Goal: Information Seeking & Learning: Learn about a topic

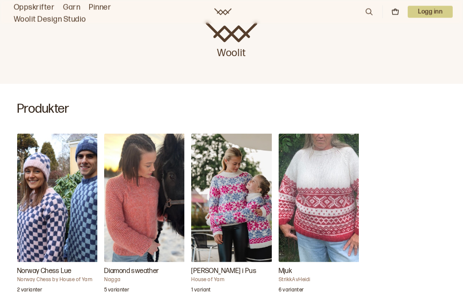
scroll to position [214, 0]
click at [43, 3] on link "Oppskrifter" at bounding box center [34, 8] width 41 height 12
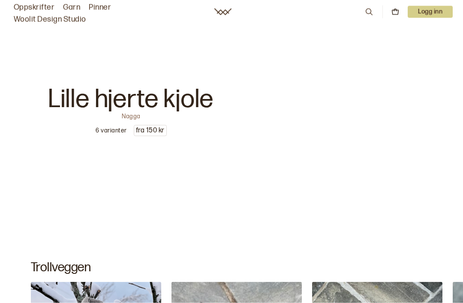
scroll to position [4009, 0]
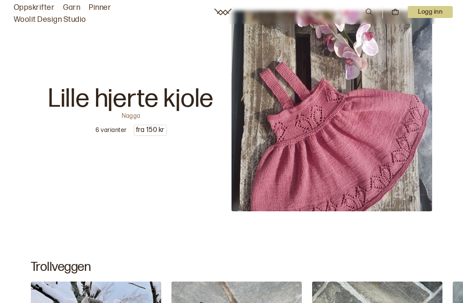
click at [39, 6] on link "Oppskrifter" at bounding box center [34, 8] width 41 height 12
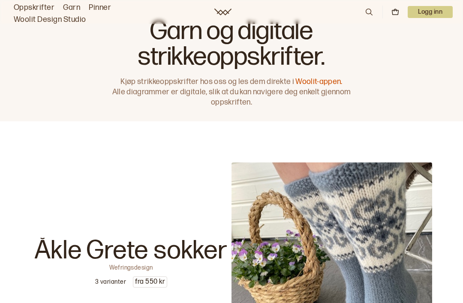
click at [320, 86] on link "Woolit-appen." at bounding box center [319, 81] width 47 height 9
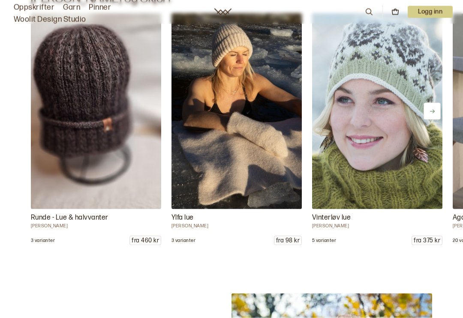
scroll to position [7608, 0]
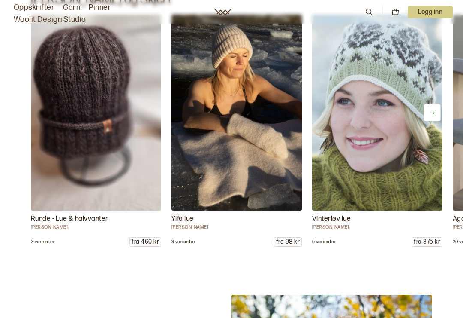
click at [426, 182] on img at bounding box center [377, 113] width 130 height 196
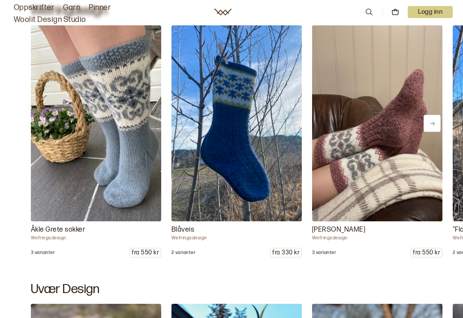
scroll to position [689, 0]
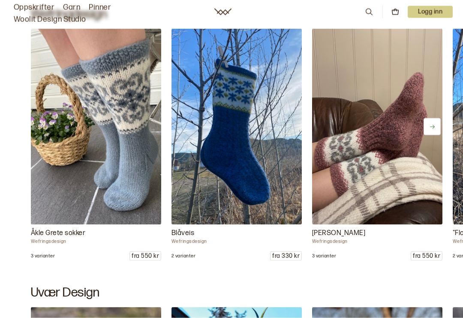
click at [370, 9] on icon at bounding box center [369, 11] width 9 height 9
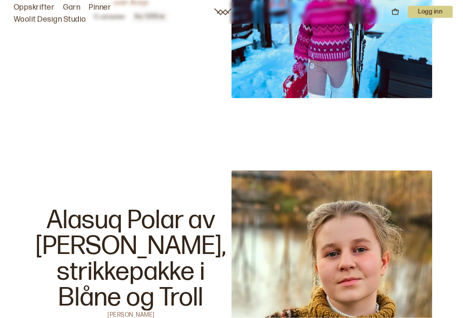
scroll to position [0, 0]
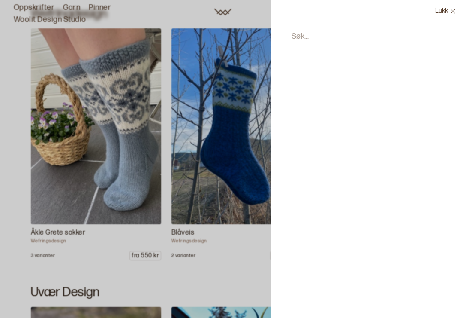
click at [340, 39] on input "Søk..." at bounding box center [371, 36] width 158 height 11
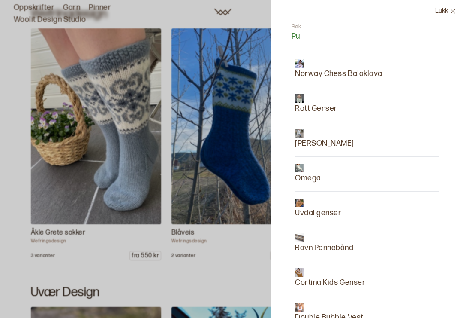
type input "P"
